Goal: Information Seeking & Learning: Learn about a topic

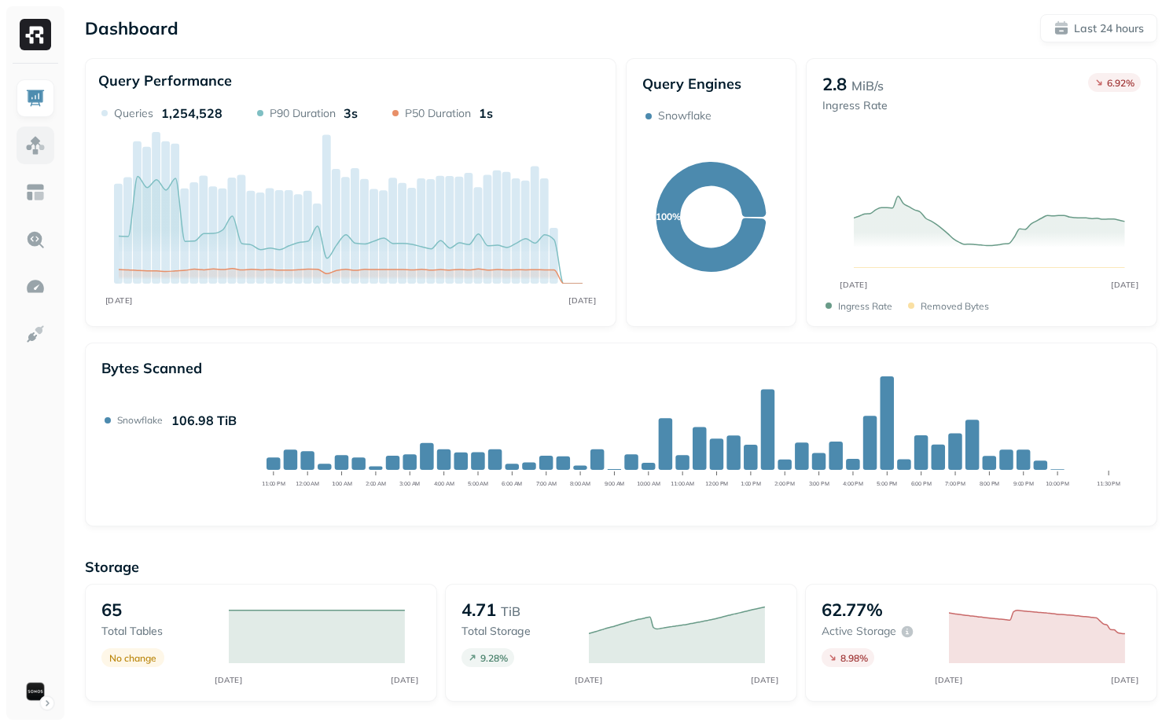
click at [34, 132] on link at bounding box center [36, 146] width 38 height 38
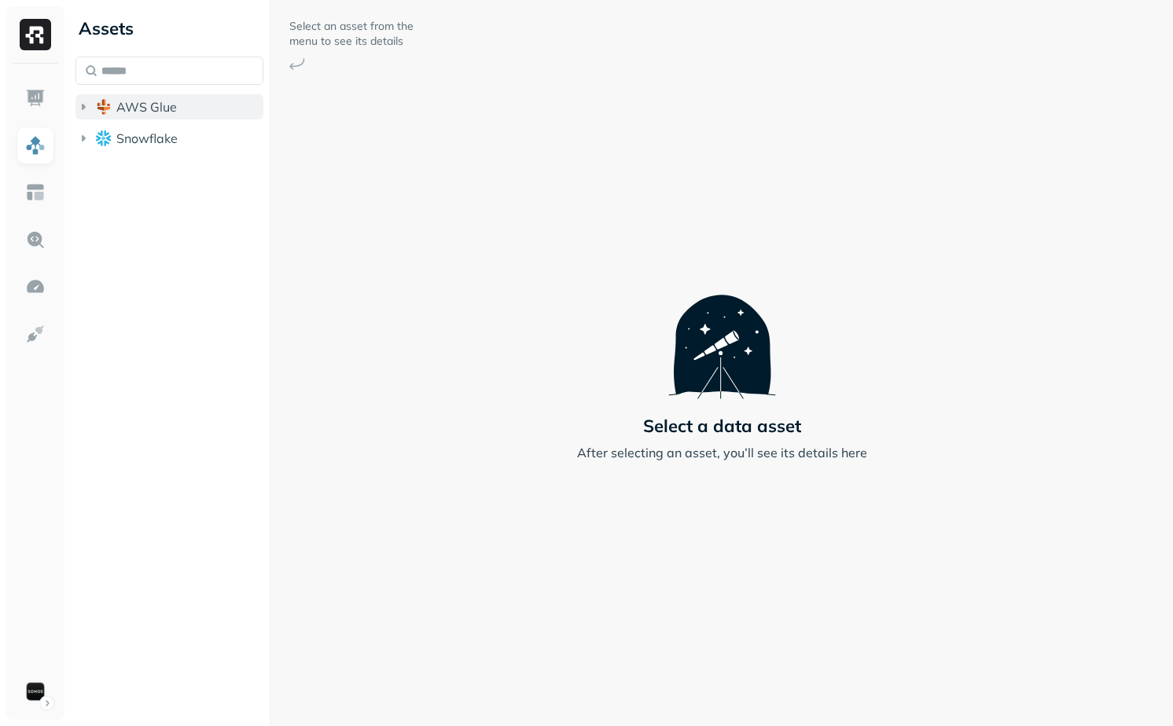
click at [137, 97] on button "AWS Glue" at bounding box center [169, 106] width 188 height 25
click at [148, 64] on input "text" at bounding box center [169, 71] width 188 height 28
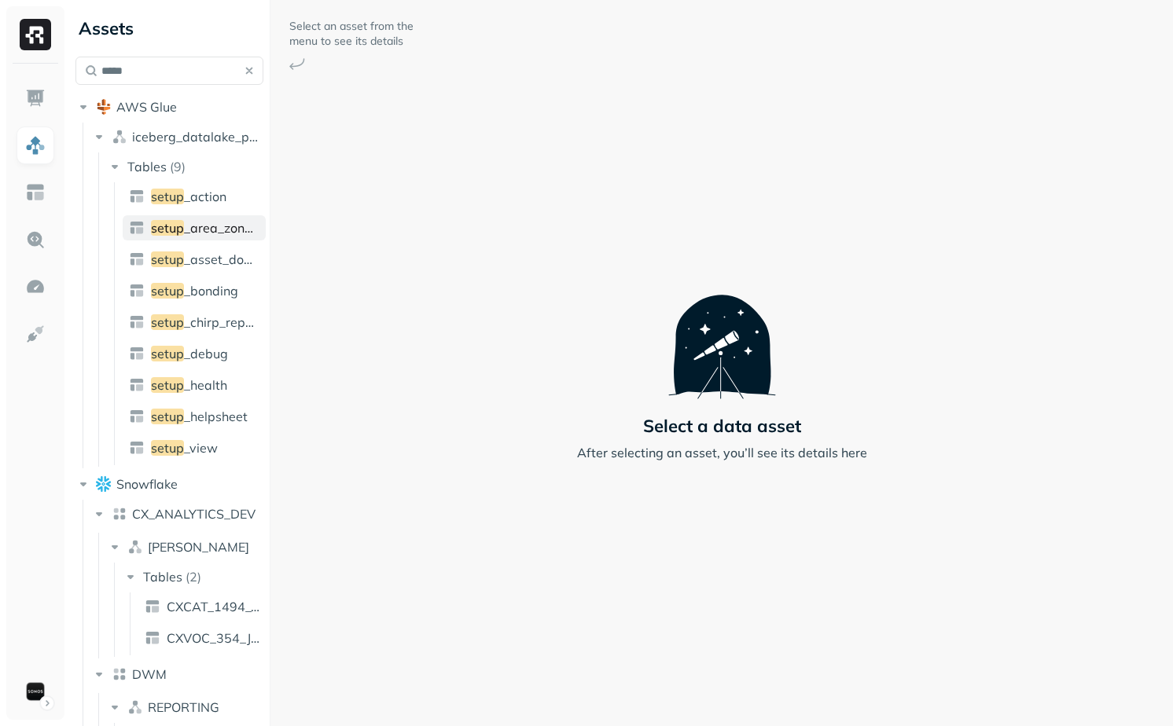
type input "*****"
click at [230, 215] on link "setup _area_zone_bonding" at bounding box center [194, 227] width 143 height 25
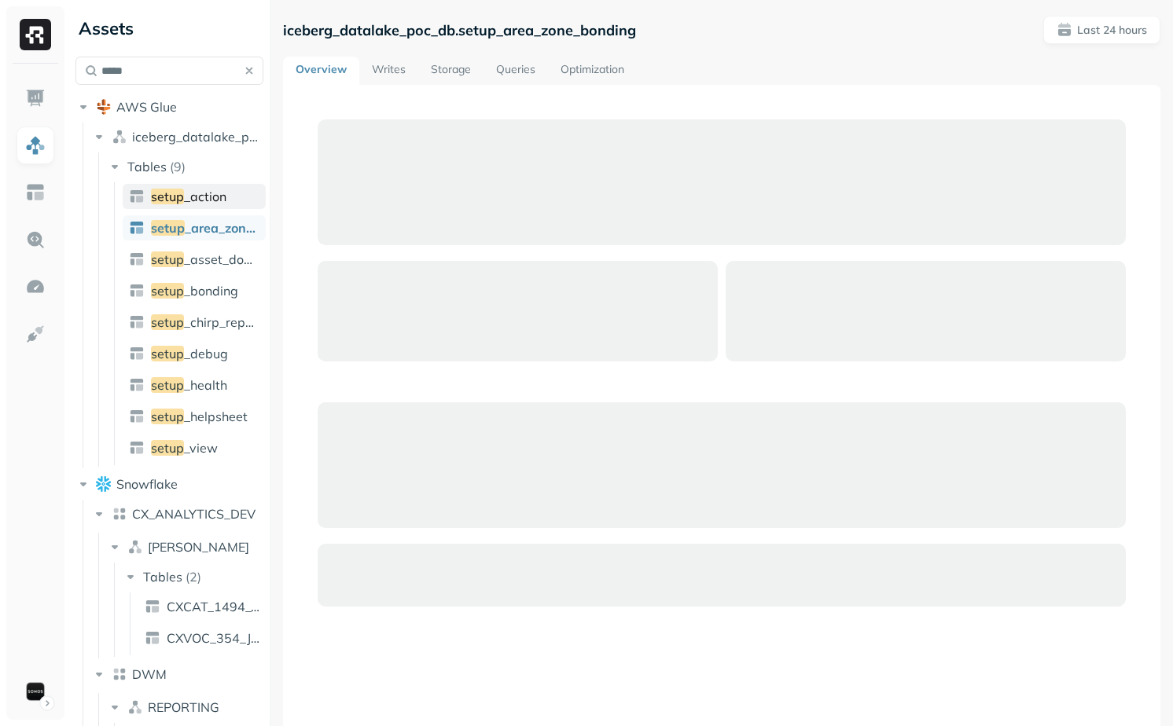
click at [233, 189] on link "setup _action" at bounding box center [194, 196] width 143 height 25
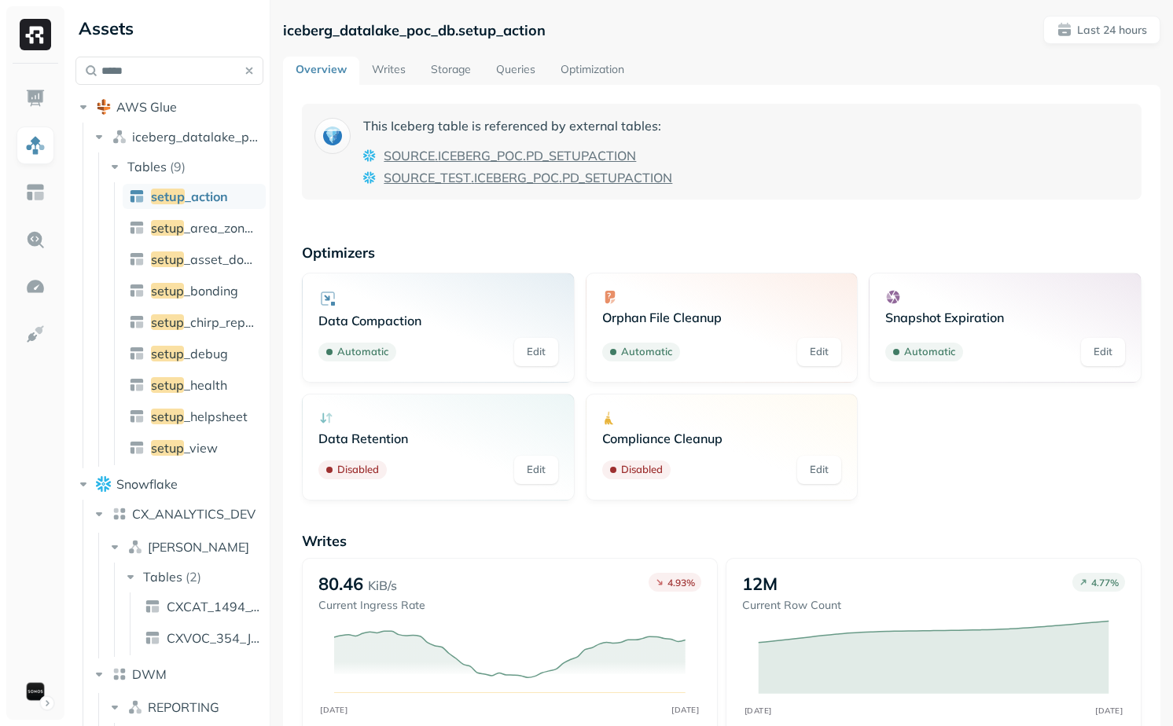
click at [449, 66] on link "Storage" at bounding box center [450, 71] width 65 height 28
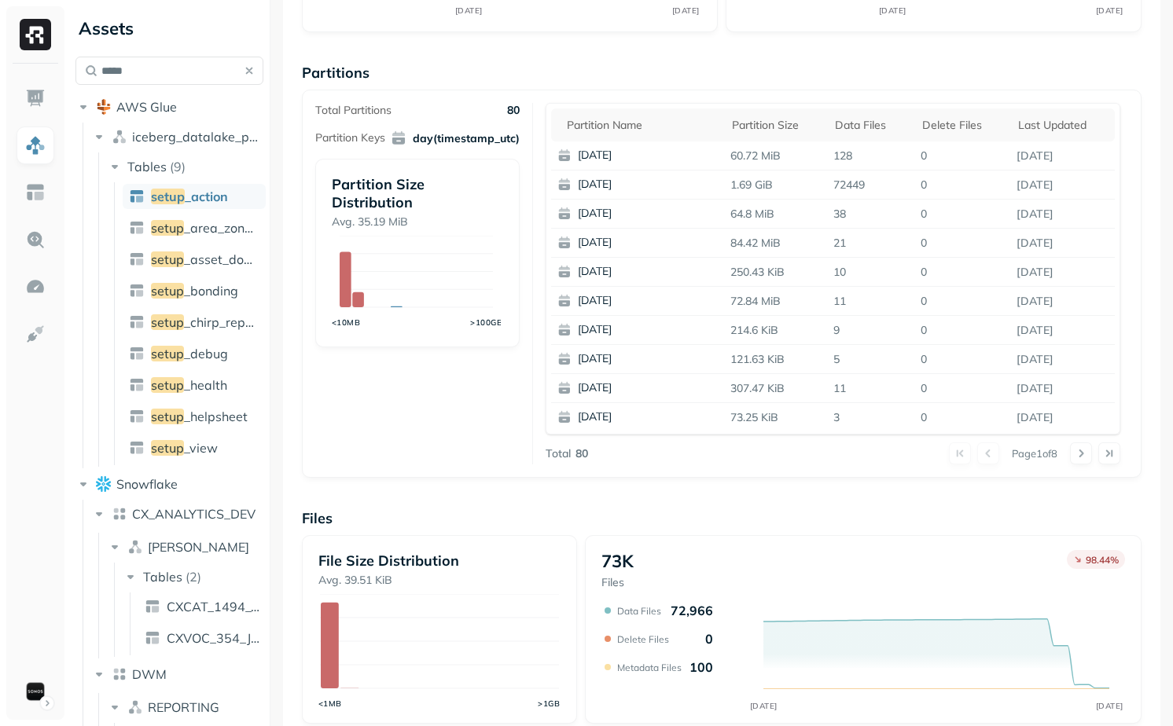
scroll to position [236, 0]
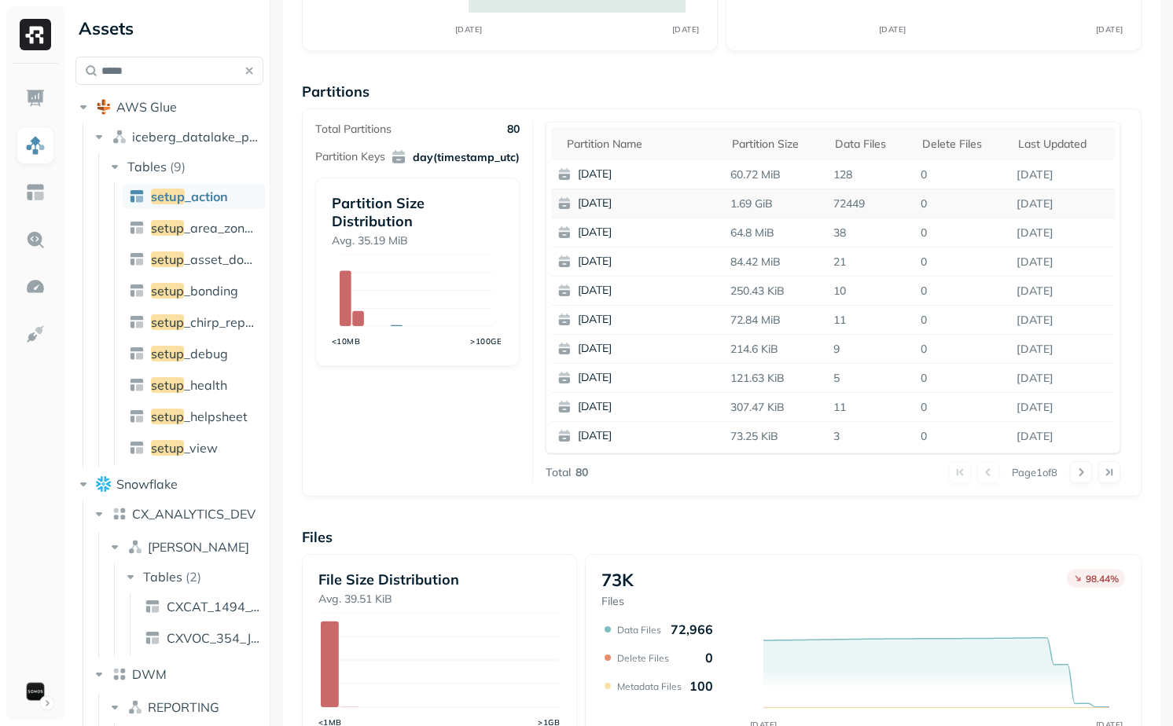
click at [849, 203] on p "72449" at bounding box center [870, 204] width 87 height 28
click at [610, 148] on div "Partition name" at bounding box center [641, 143] width 149 height 19
drag, startPoint x: 732, startPoint y: 173, endPoint x: 875, endPoint y: 173, distance: 143.0
click at [876, 173] on tr "null 80.95 MiB 9 0 [DATE]" at bounding box center [833, 174] width 564 height 29
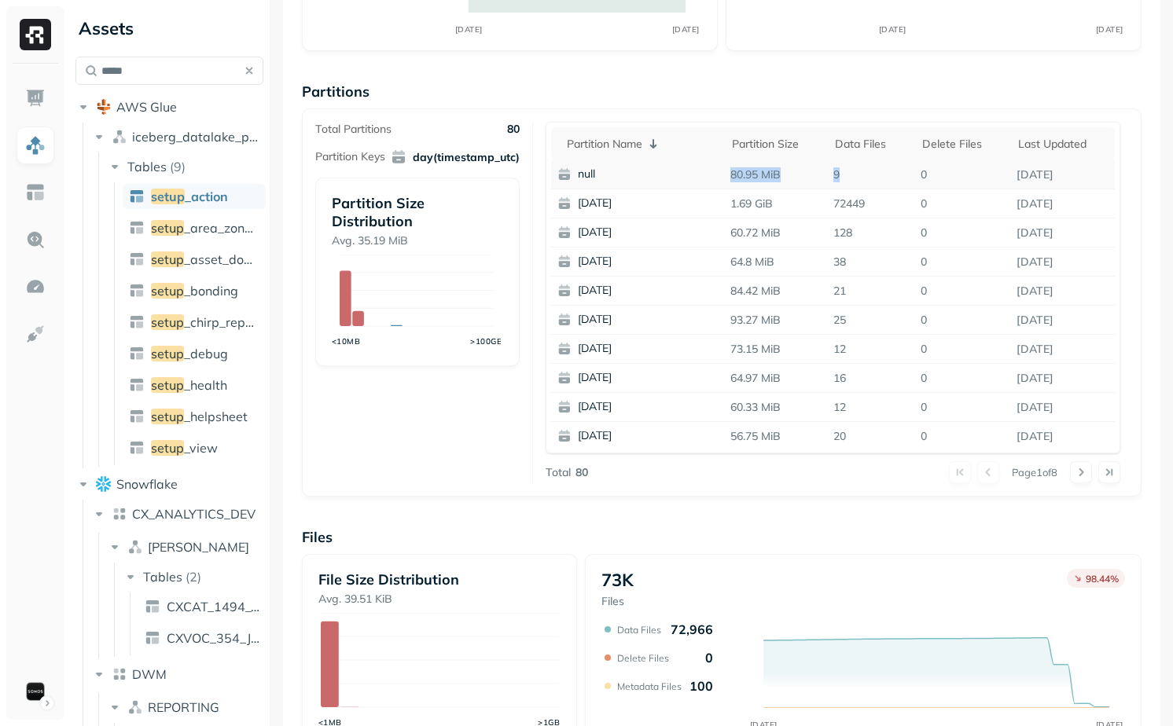
click at [875, 173] on p "9" at bounding box center [870, 175] width 87 height 28
drag, startPoint x: 883, startPoint y: 208, endPoint x: 707, endPoint y: 209, distance: 176.1
click at [707, 209] on tr "[DATE] 1.69 GiB 72449 0 [DATE]" at bounding box center [833, 203] width 564 height 29
click at [876, 230] on p "128" at bounding box center [870, 233] width 87 height 28
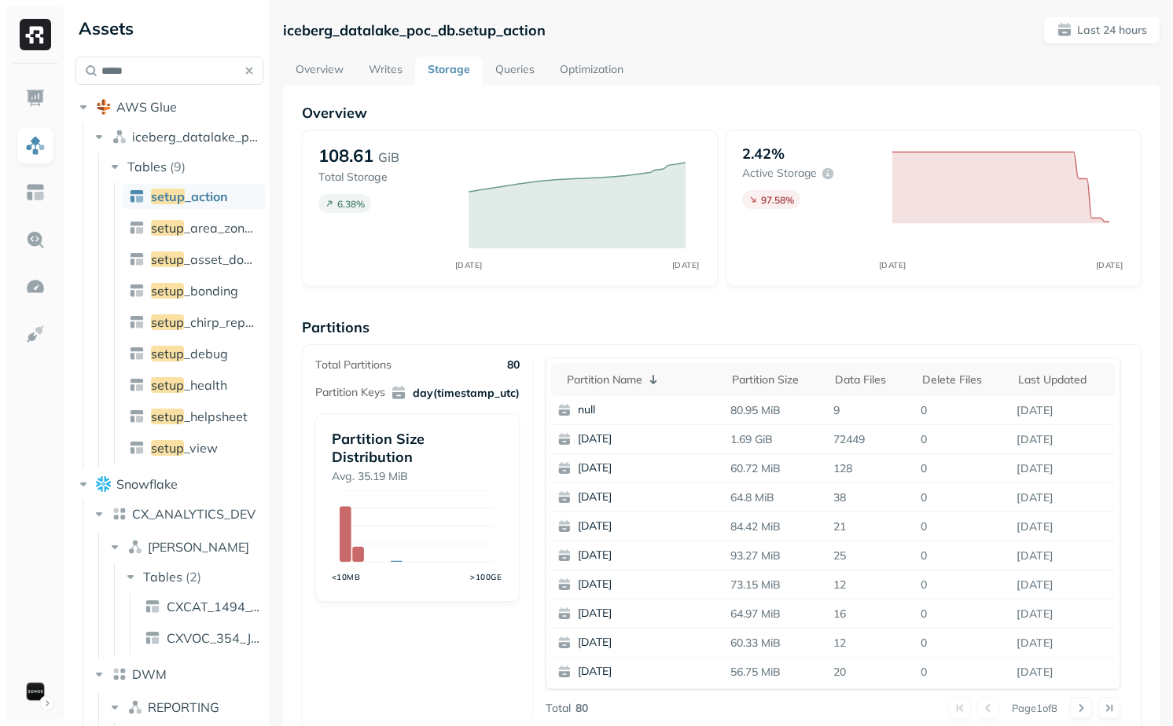
click at [575, 79] on link "Optimization" at bounding box center [591, 71] width 89 height 28
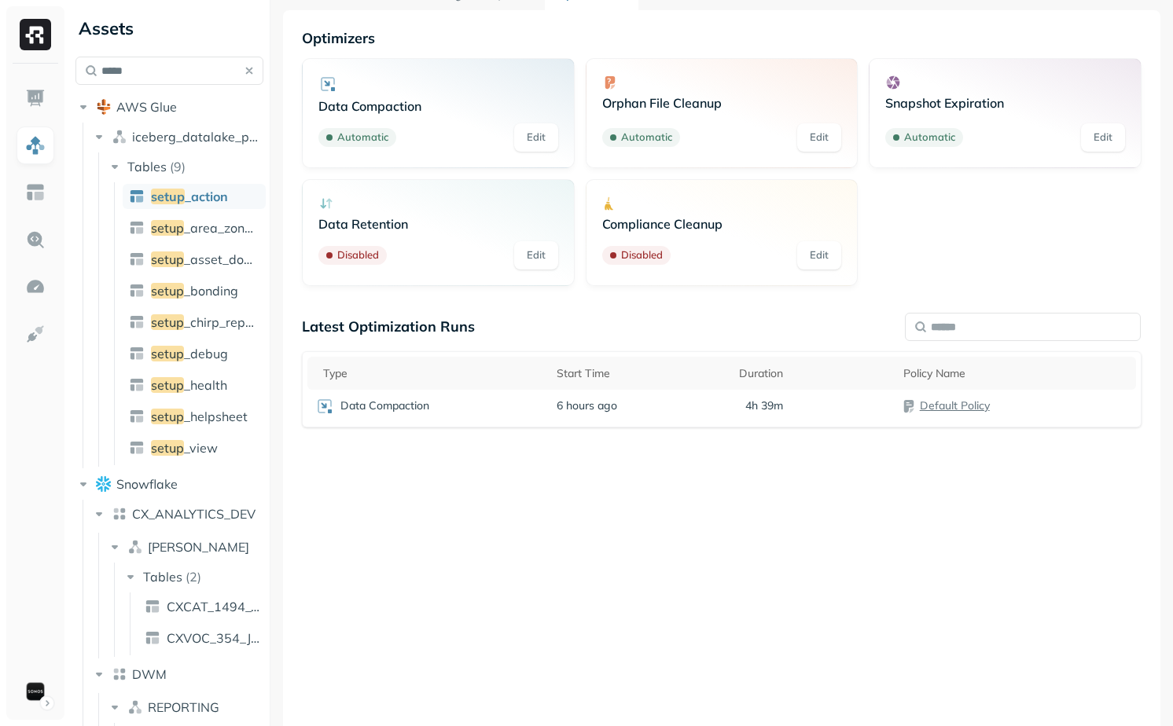
scroll to position [83, 0]
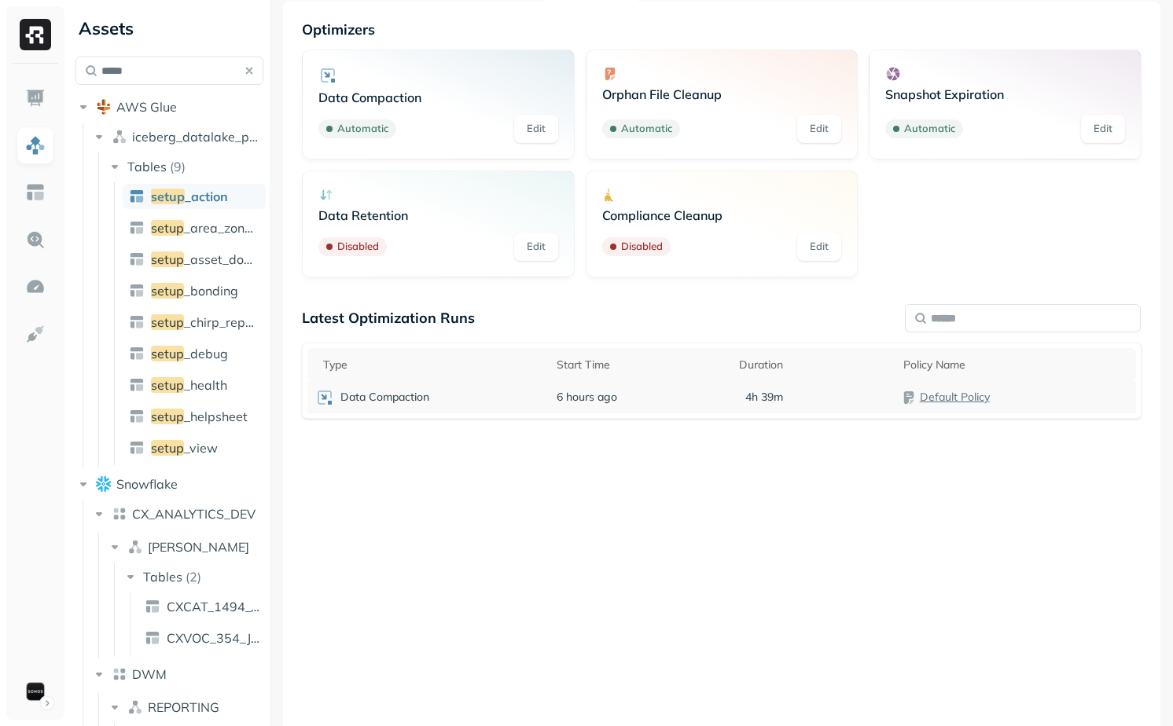
click at [746, 395] on p "4h 39m" at bounding box center [764, 397] width 38 height 15
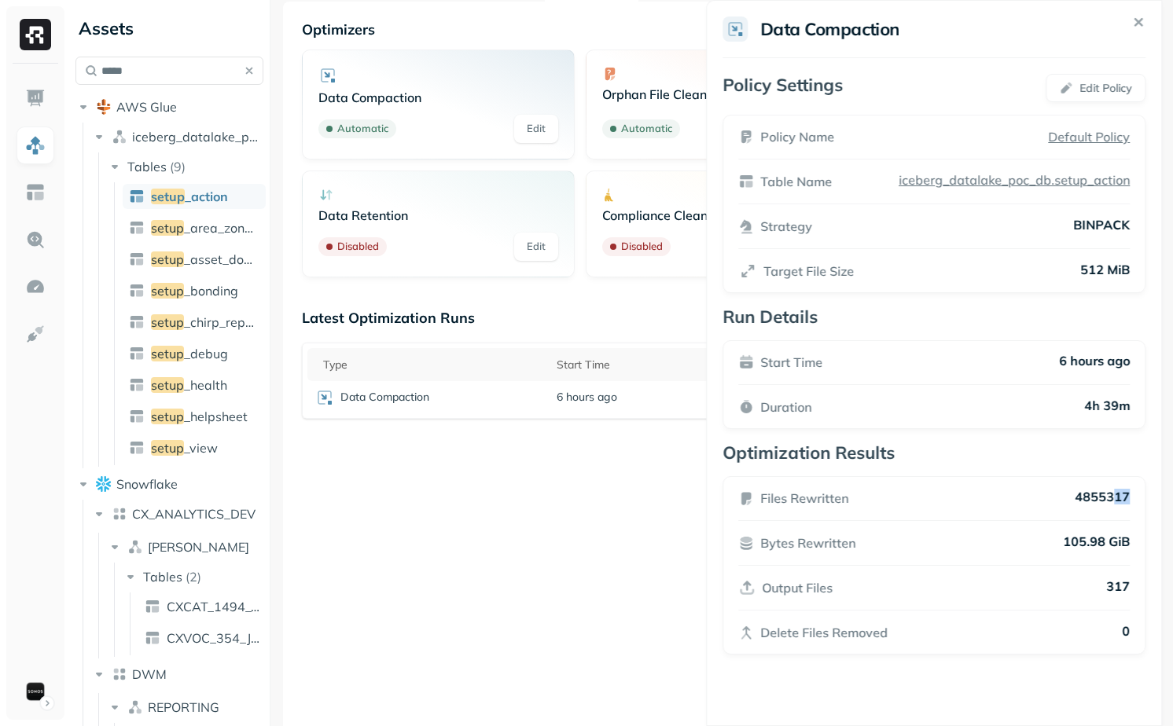
drag, startPoint x: 1143, startPoint y: 500, endPoint x: 1111, endPoint y: 500, distance: 31.4
click at [1111, 500] on div "Files Rewritten 4855317 Bytes Rewritten 105.98 GiB Output Files 317 Delete File…" at bounding box center [933, 565] width 423 height 178
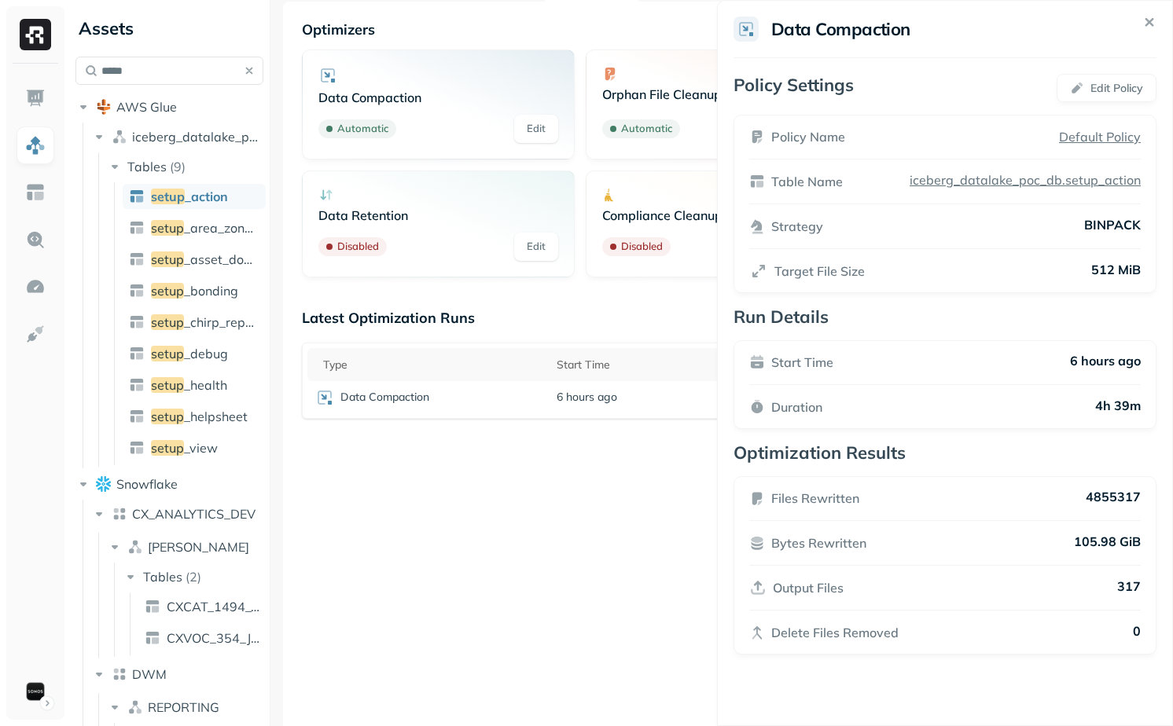
click at [1111, 500] on p "4855317" at bounding box center [1112, 498] width 55 height 19
click at [1115, 500] on p "4855317" at bounding box center [1112, 498] width 55 height 19
click at [1115, 498] on p "4855317" at bounding box center [1112, 498] width 55 height 19
click at [619, 512] on html "Assets ***** AWS Glue iceberg_datalake_poc_db Tables ( 9 ) setup _action setup …" at bounding box center [586, 363] width 1173 height 726
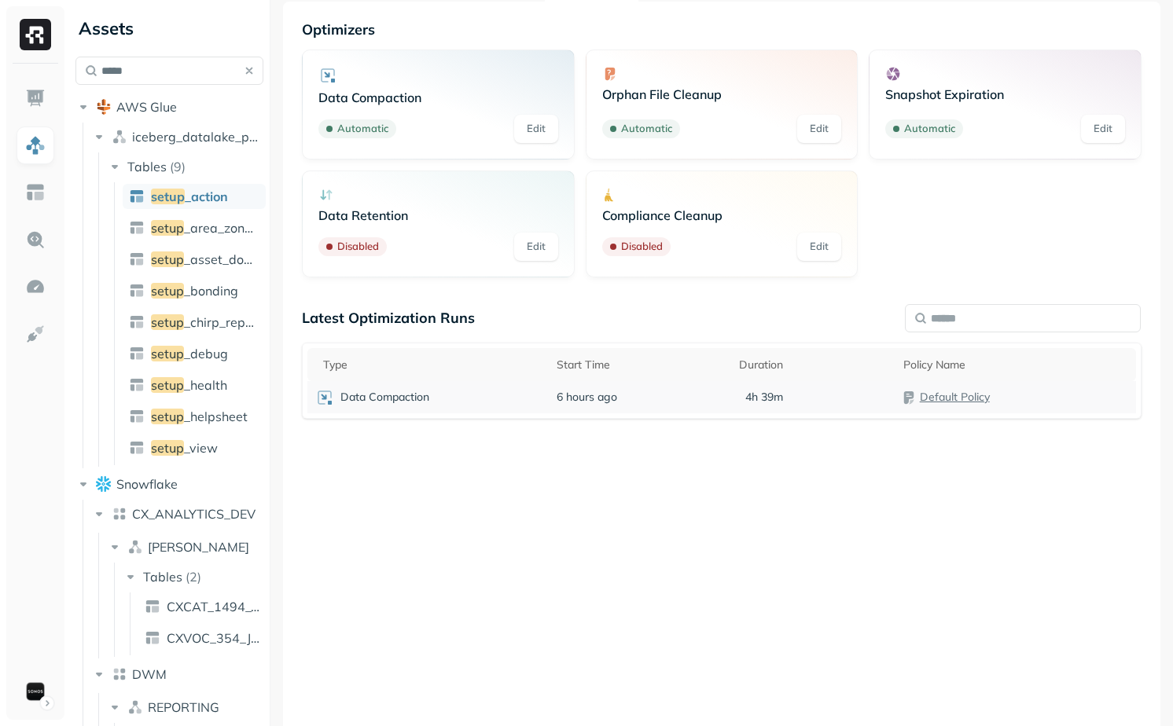
click at [674, 408] on td "6 hours ago" at bounding box center [640, 397] width 183 height 32
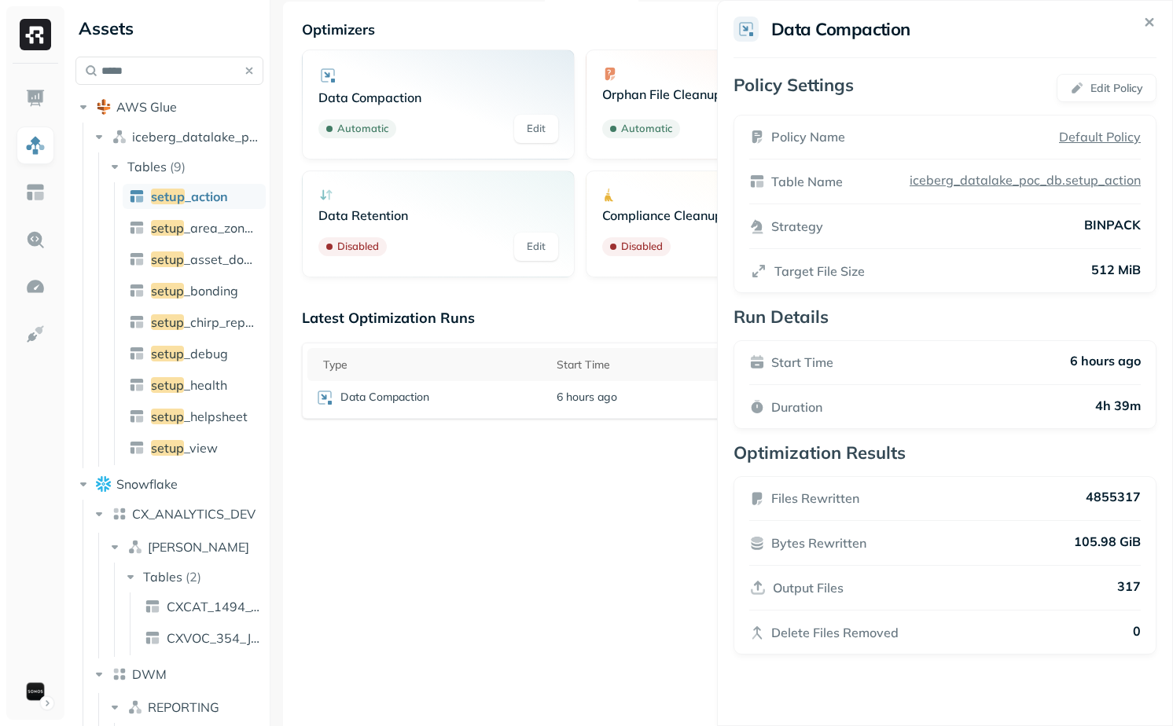
click at [663, 498] on html "Assets ***** AWS Glue iceberg_datalake_poc_db Tables ( 9 ) setup _action setup …" at bounding box center [586, 363] width 1173 height 726
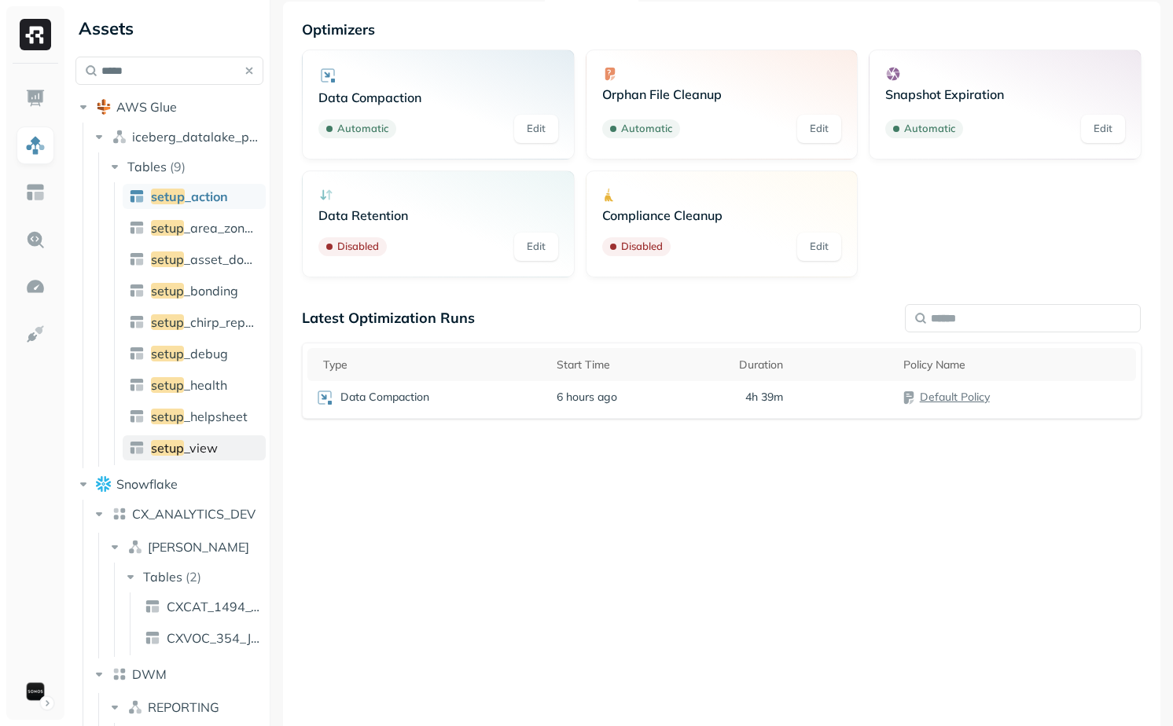
click at [217, 450] on link "setup _view" at bounding box center [194, 447] width 143 height 25
click at [785, 397] on div "4h 25m" at bounding box center [813, 397] width 148 height 15
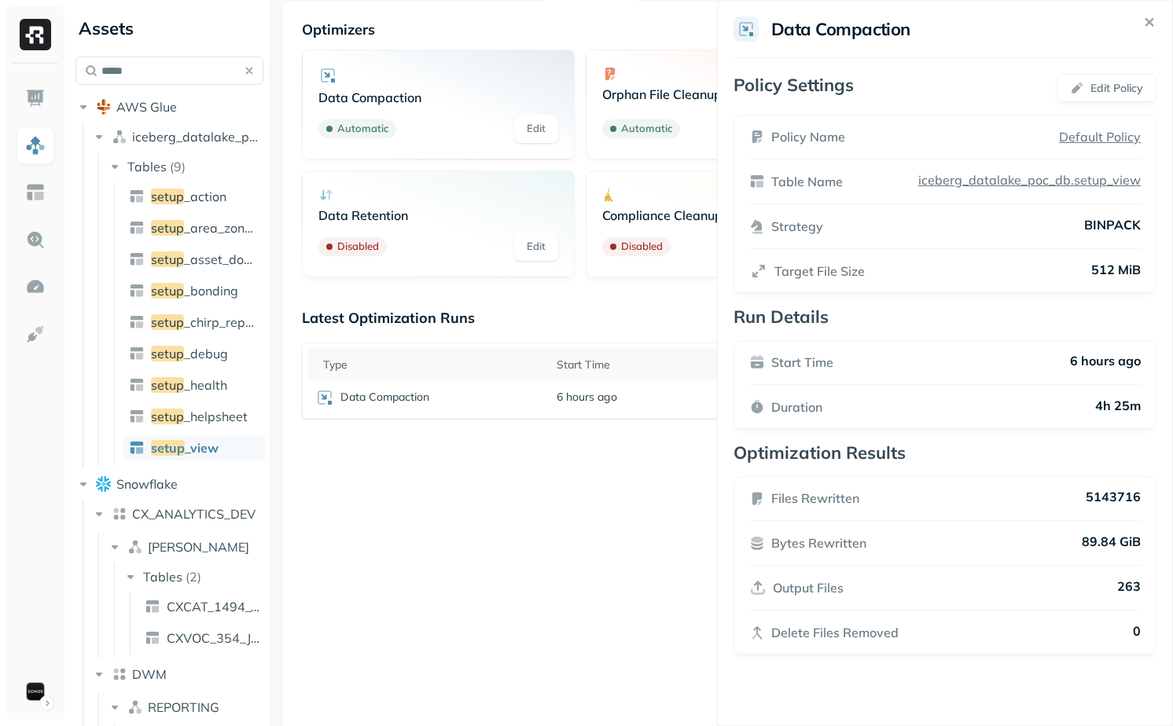
click at [676, 526] on html "Assets ***** AWS Glue iceberg_datalake_poc_db Tables ( 9 ) setup _action setup …" at bounding box center [586, 363] width 1173 height 726
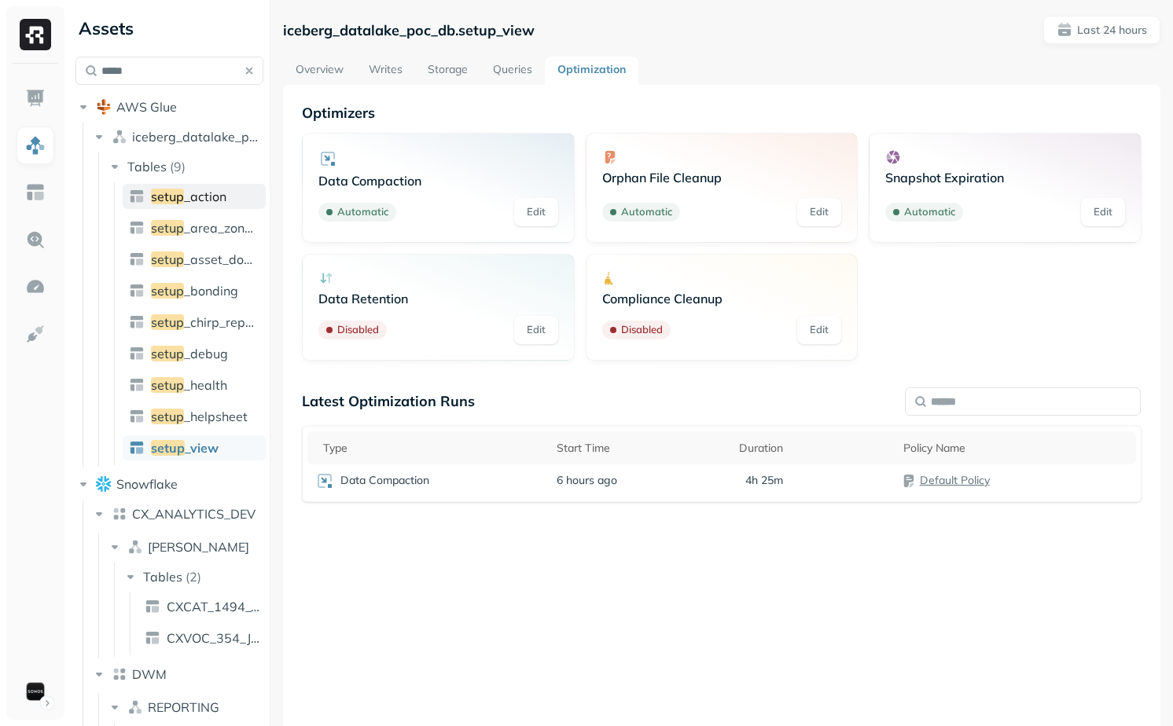
click at [198, 195] on span "_action" at bounding box center [205, 197] width 42 height 16
click at [549, 206] on link "Edit" at bounding box center [536, 212] width 44 height 28
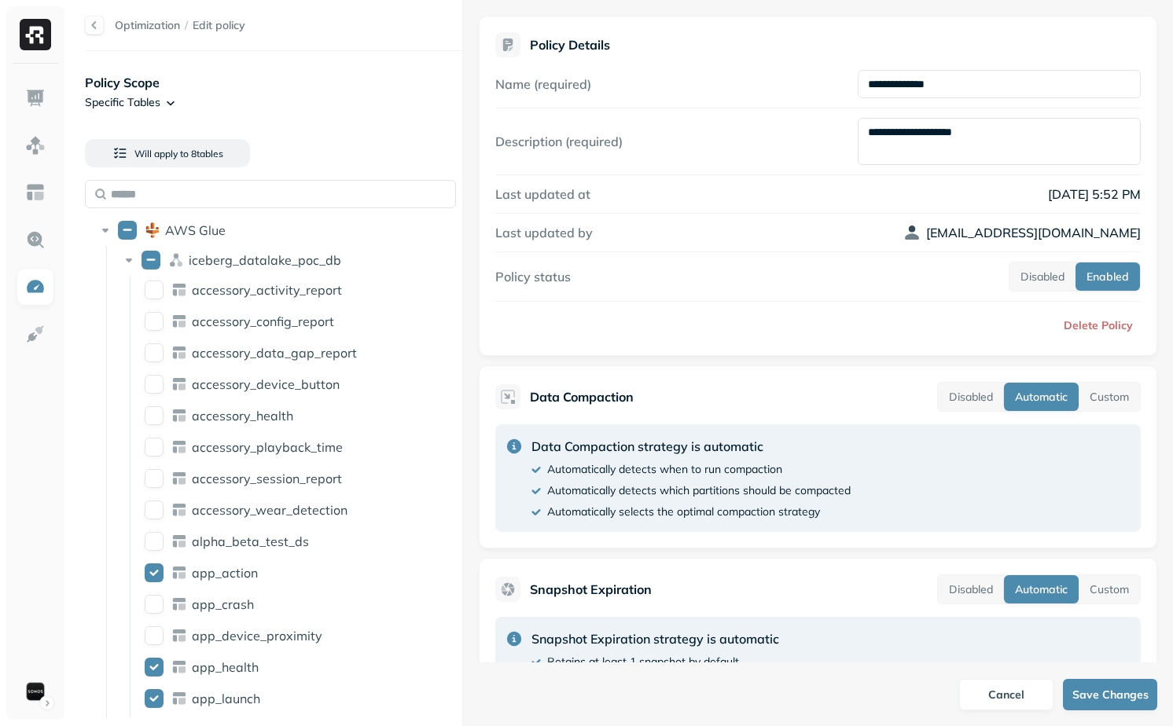
click at [32, 75] on div at bounding box center [35, 392] width 58 height 656
click at [32, 88] on img at bounding box center [35, 98] width 20 height 20
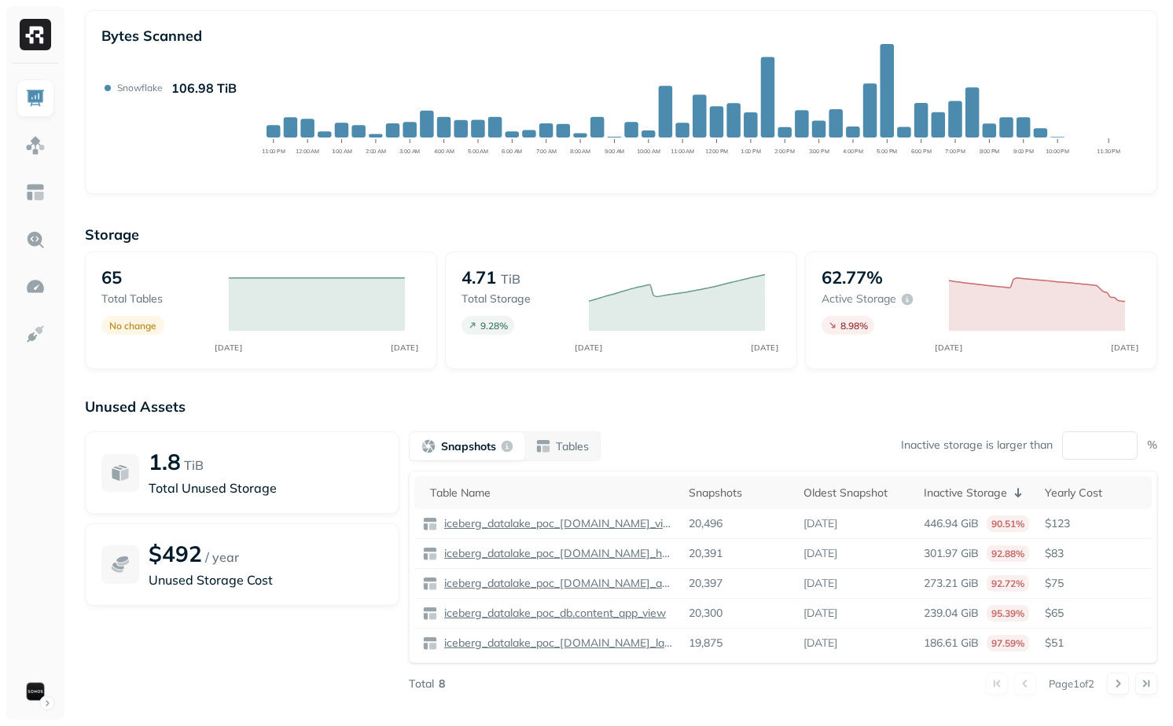
scroll to position [348, 0]
